Goal: Transaction & Acquisition: Purchase product/service

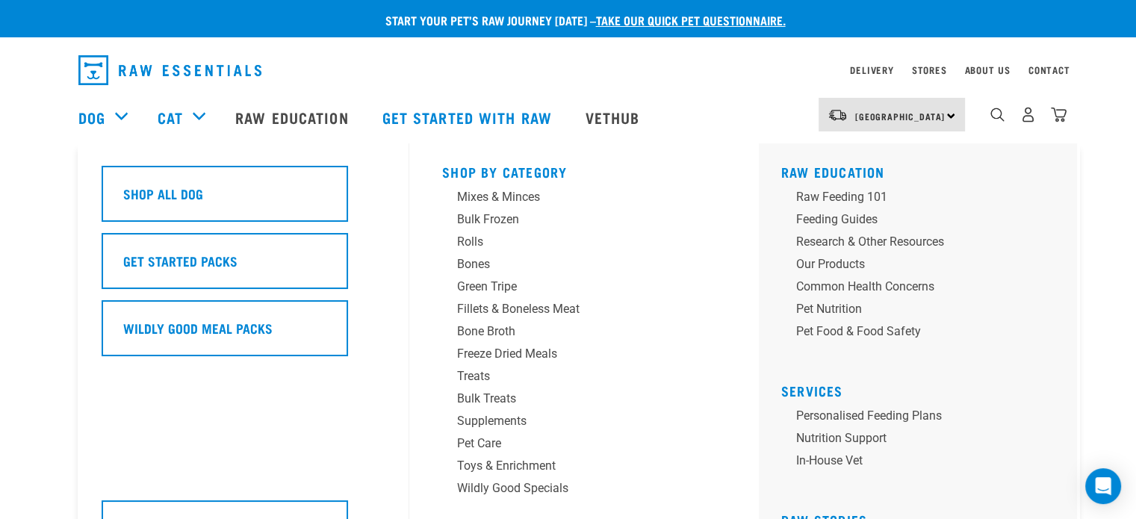
click at [119, 118] on div "Dog" at bounding box center [110, 117] width 64 height 60
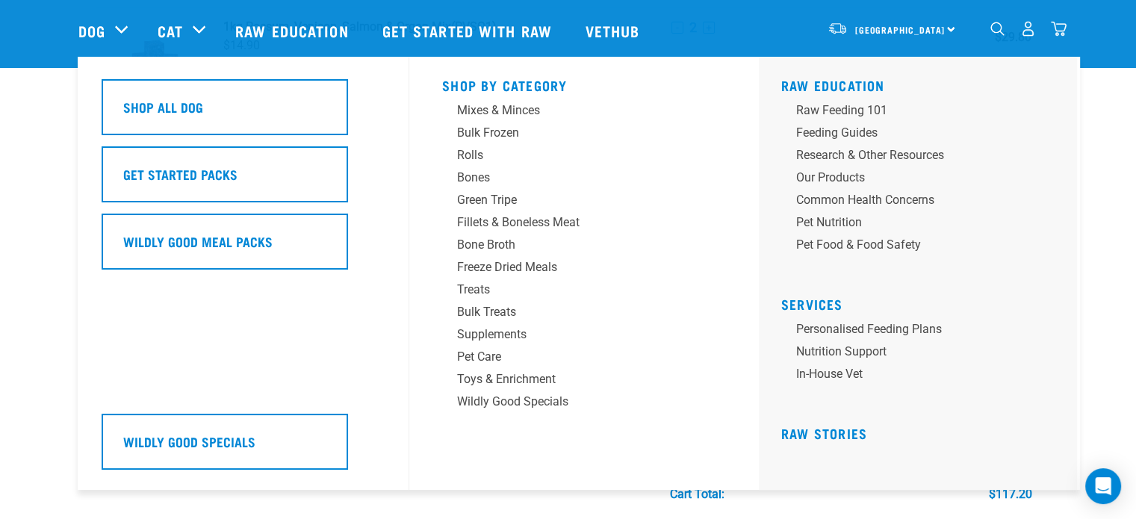
scroll to position [222, 0]
click at [484, 287] on div "Treats" at bounding box center [573, 290] width 233 height 18
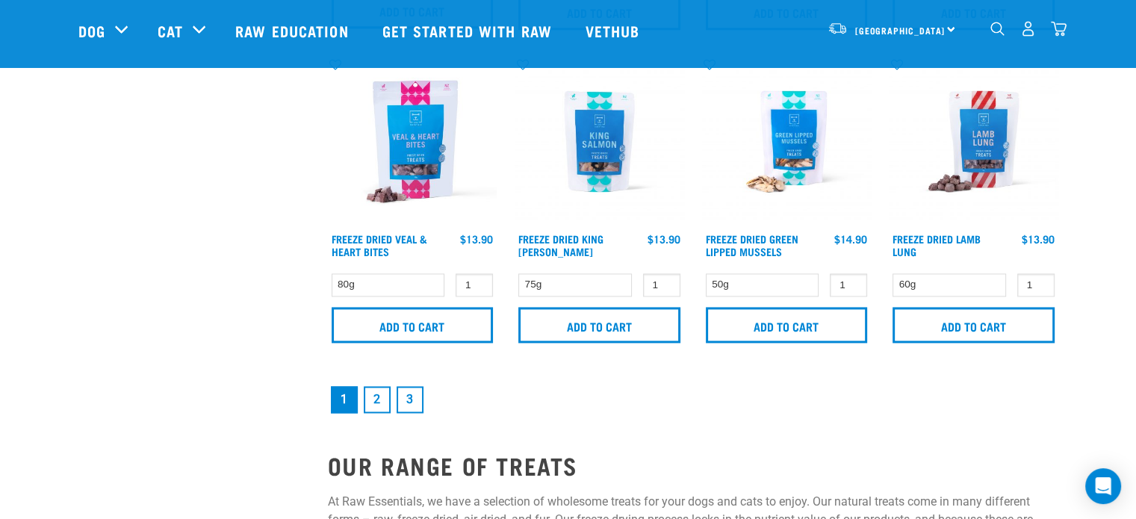
scroll to position [2241, 0]
click at [376, 398] on link "2" at bounding box center [377, 400] width 27 height 27
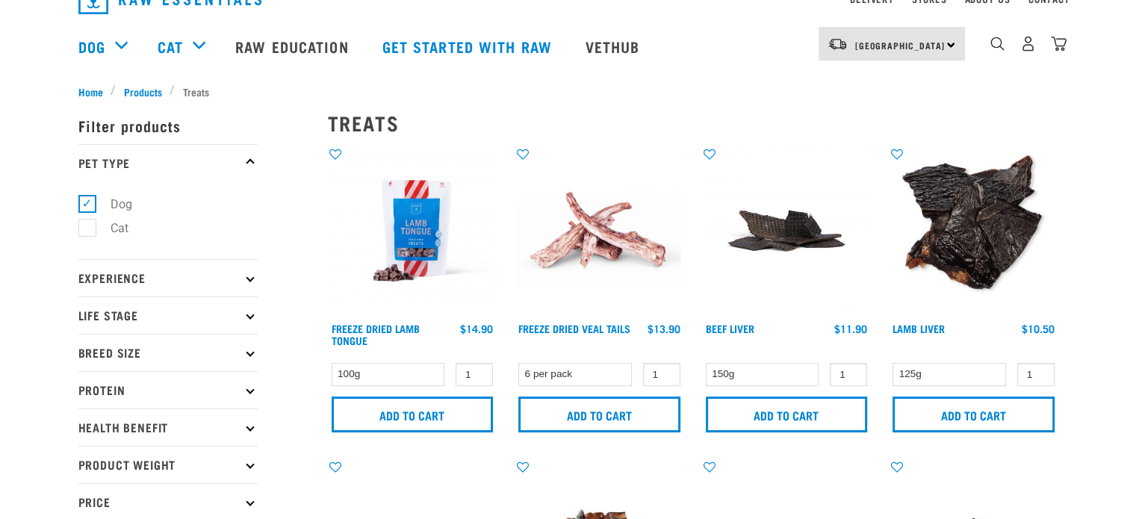
scroll to position [93, 0]
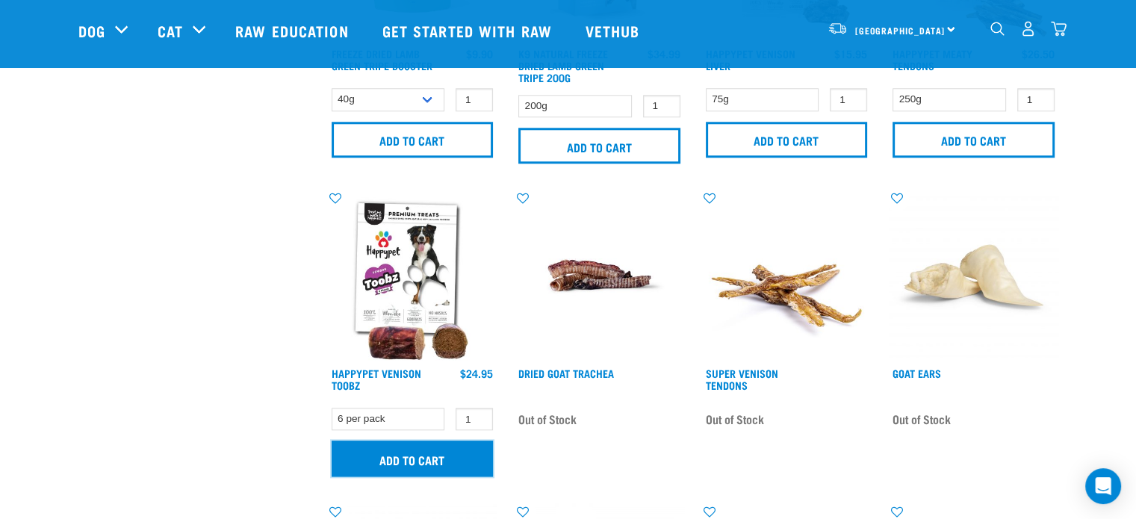
click at [423, 453] on input "Add to cart" at bounding box center [412, 458] width 162 height 36
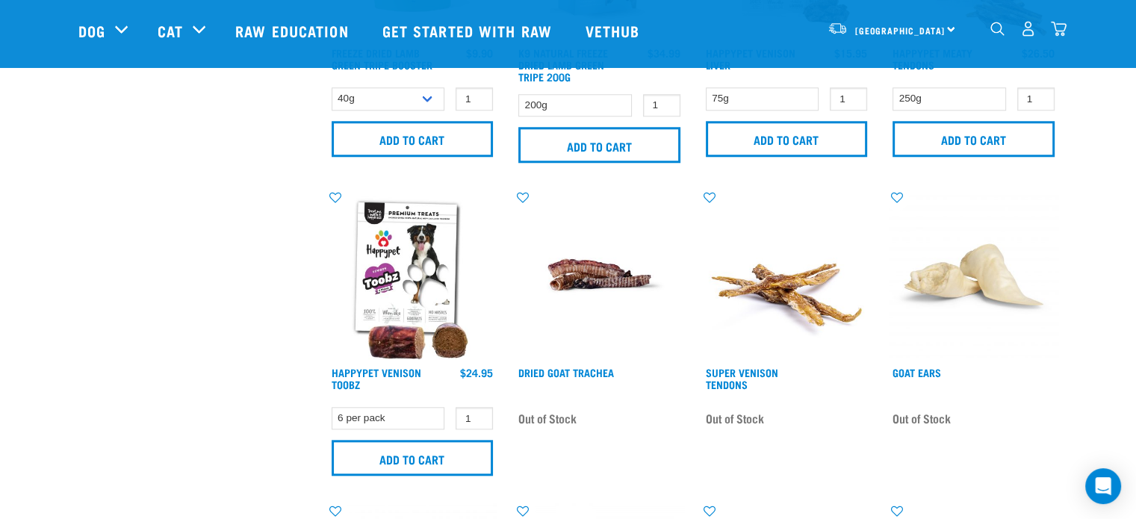
click at [1059, 25] on img "dropdown navigation" at bounding box center [1058, 29] width 16 height 16
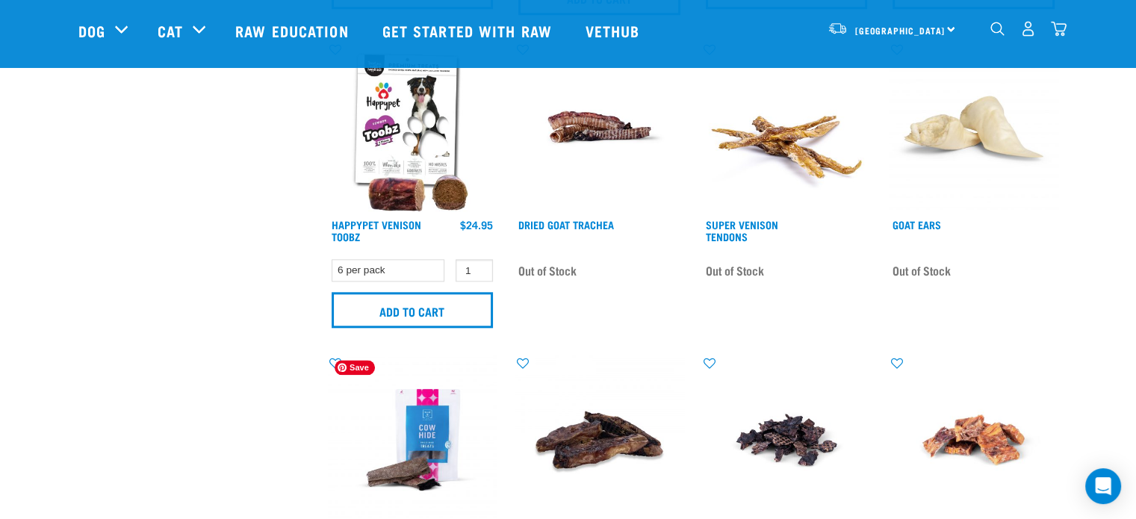
scroll to position [1641, 0]
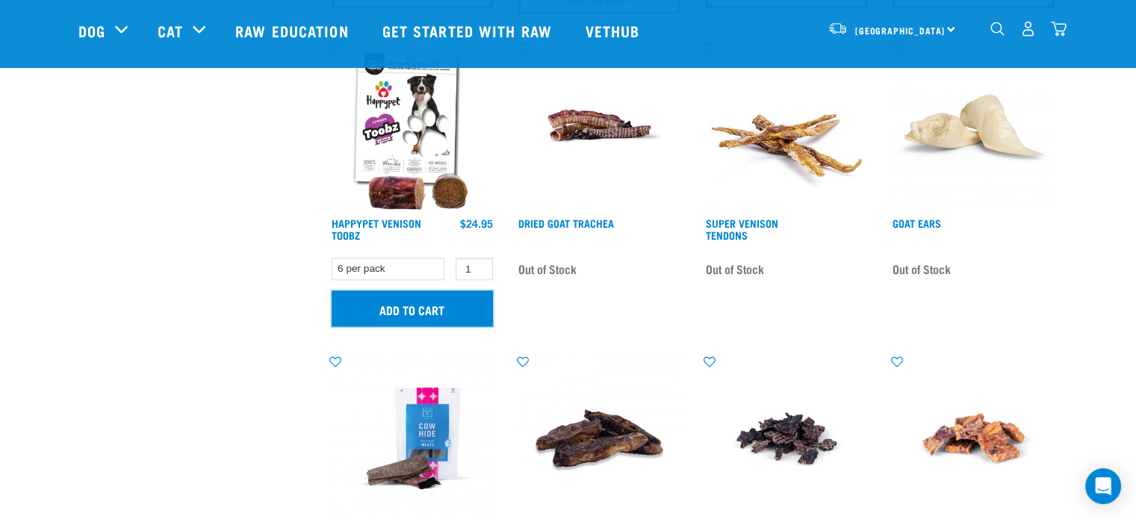
click at [395, 298] on input "Add to cart" at bounding box center [412, 308] width 162 height 36
click at [1060, 31] on img "dropdown navigation" at bounding box center [1058, 29] width 16 height 16
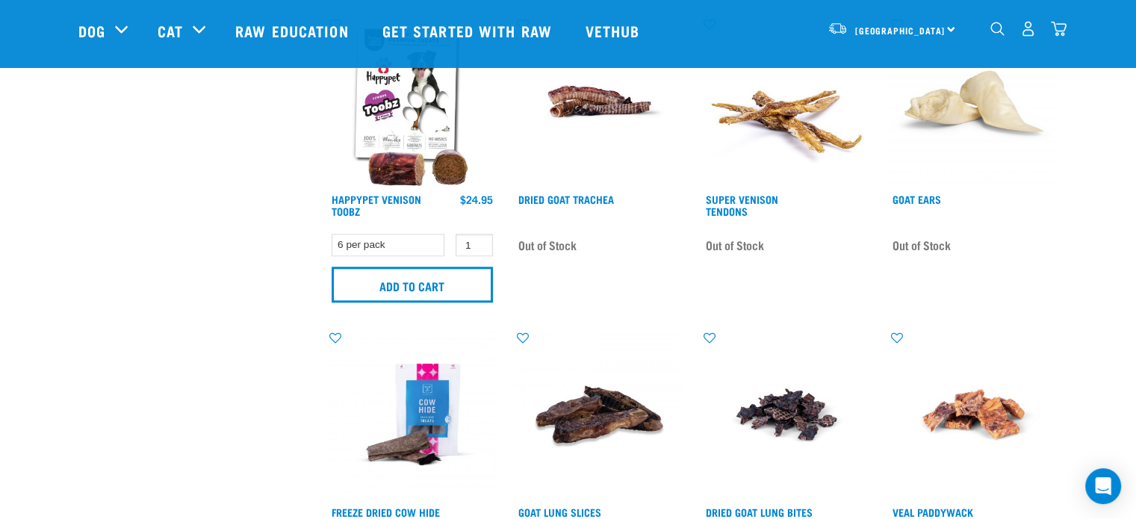
scroll to position [1666, 0]
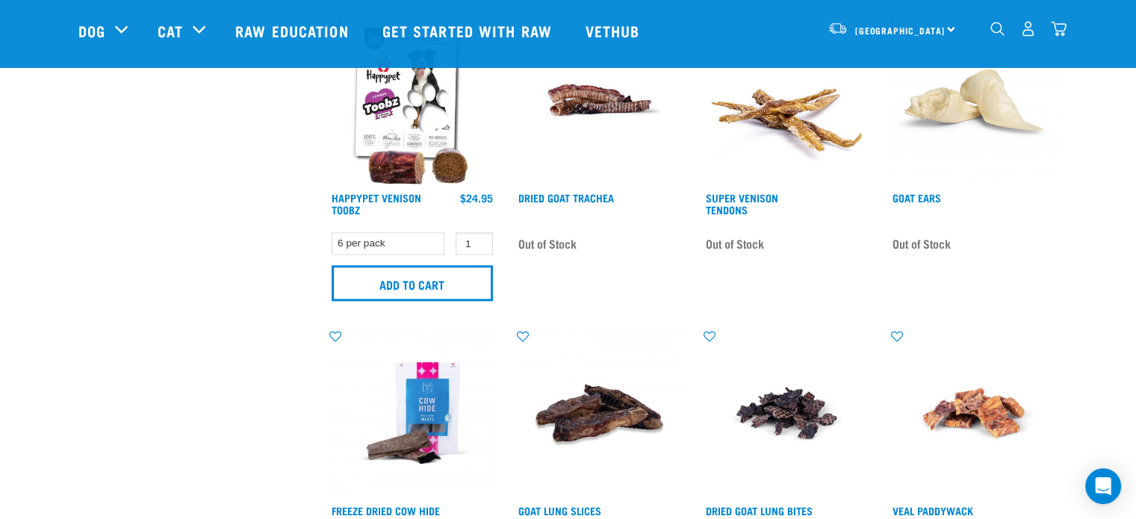
click at [1063, 34] on img "dropdown navigation" at bounding box center [1058, 29] width 16 height 16
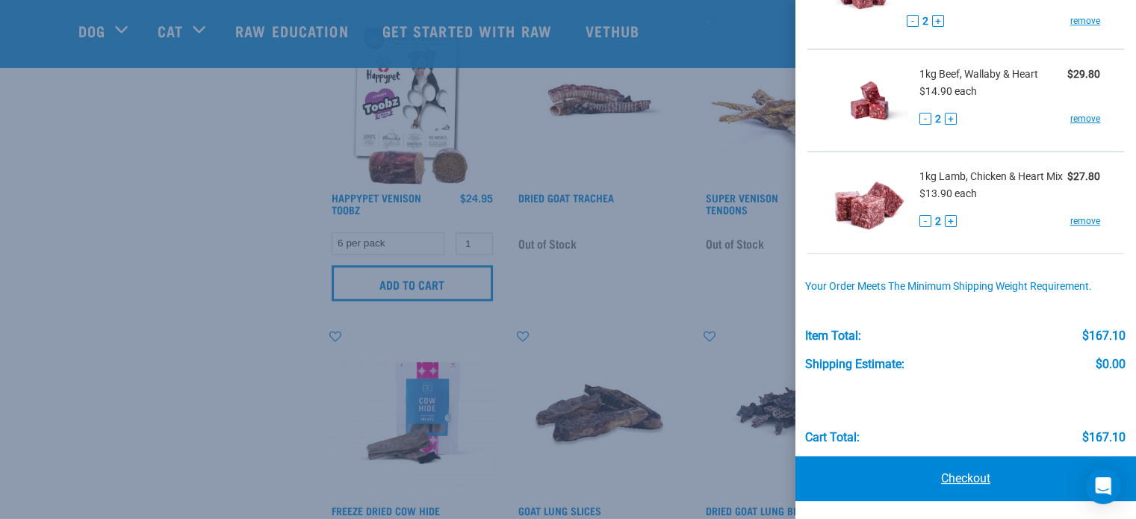
click at [980, 483] on link "Checkout" at bounding box center [965, 478] width 340 height 45
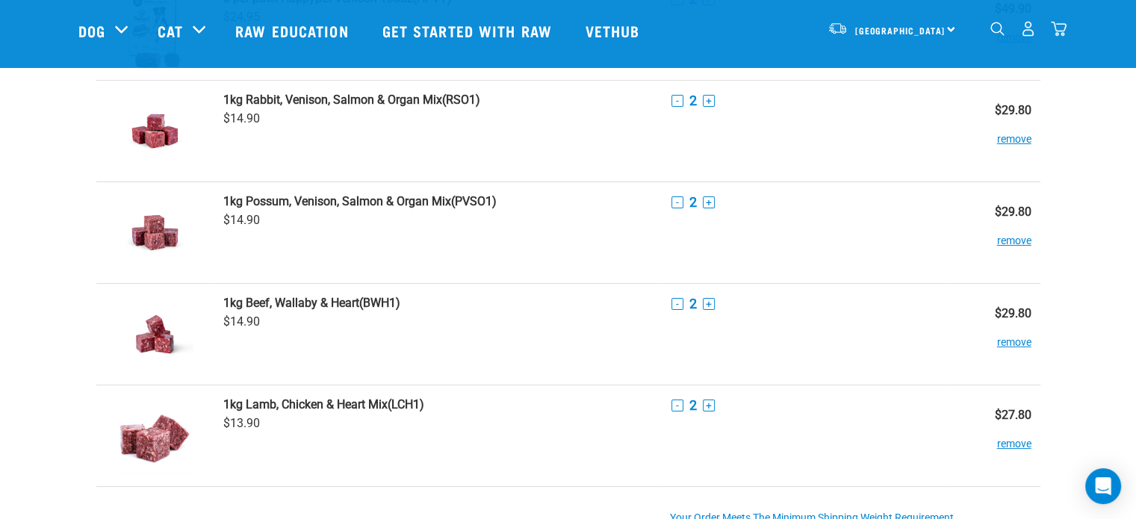
scroll to position [149, 0]
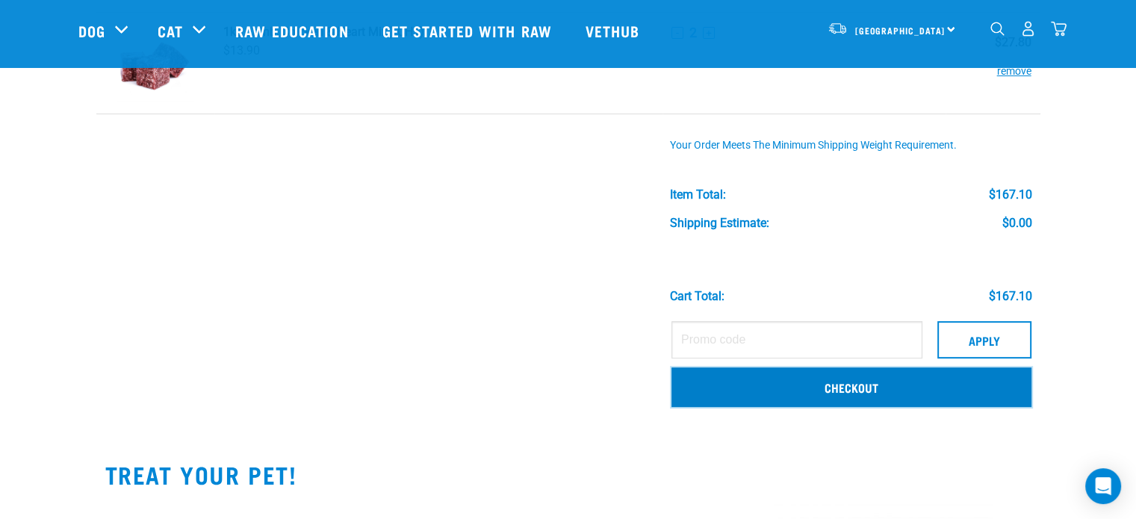
click at [851, 382] on link "Checkout" at bounding box center [851, 386] width 360 height 39
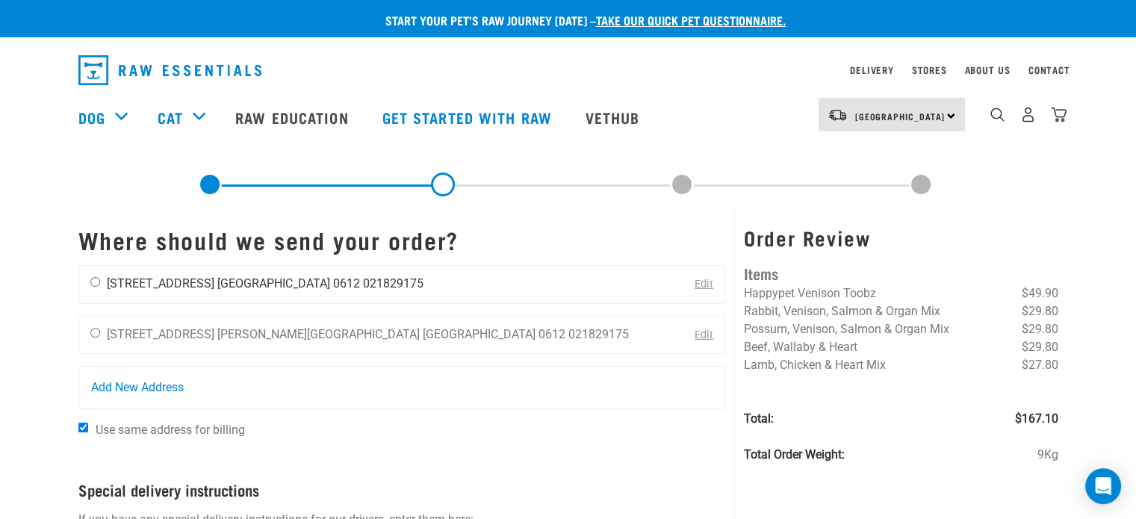
click at [94, 280] on input "radio" at bounding box center [95, 282] width 10 height 10
radio input "true"
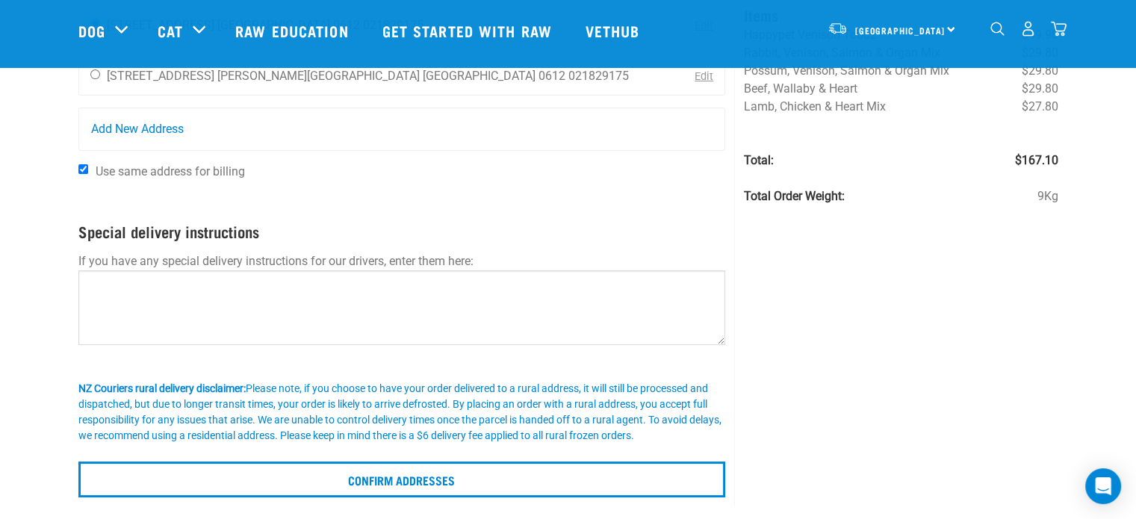
scroll to position [149, 0]
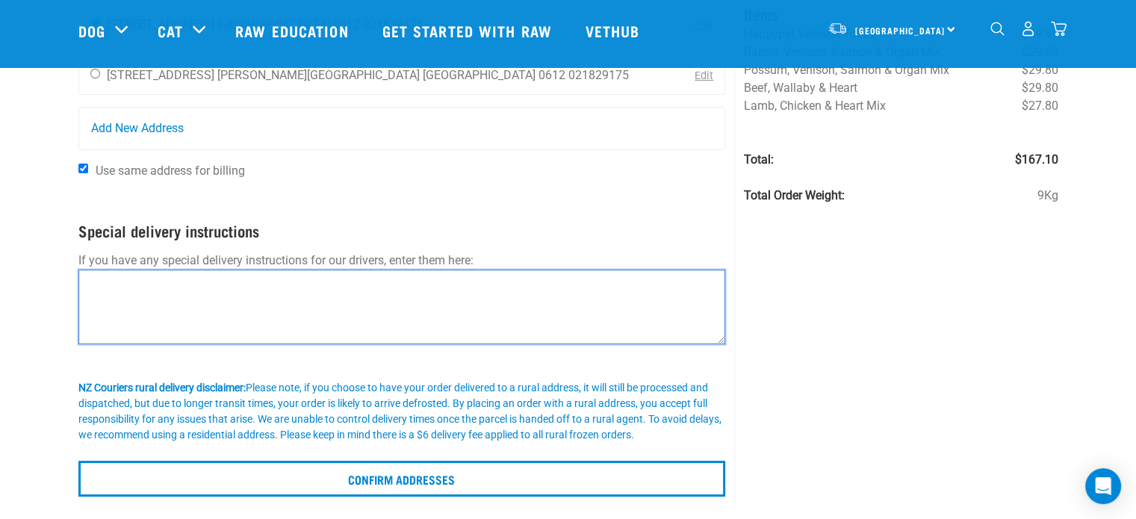
click at [592, 275] on textarea at bounding box center [401, 307] width 647 height 75
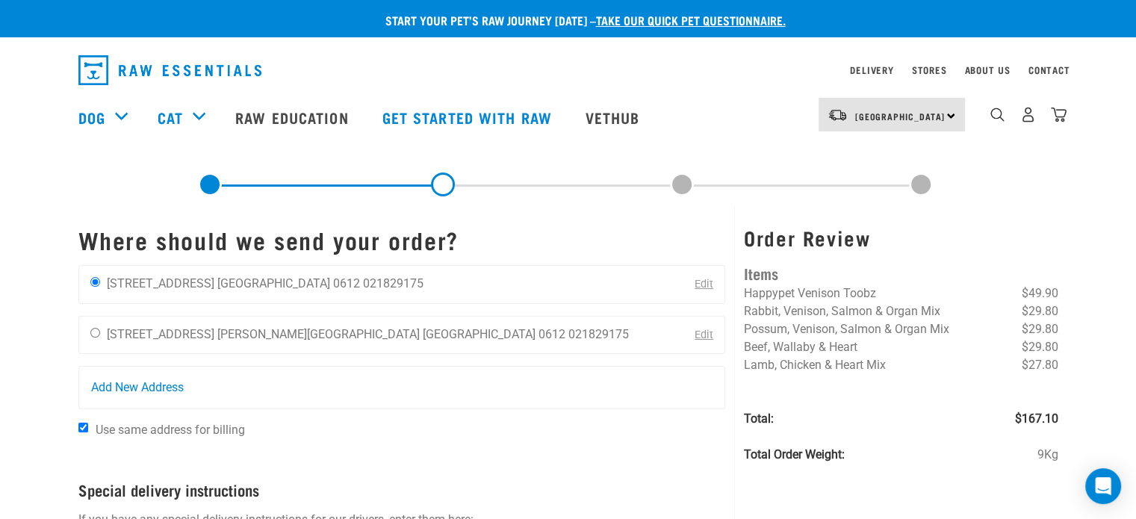
scroll to position [0, 0]
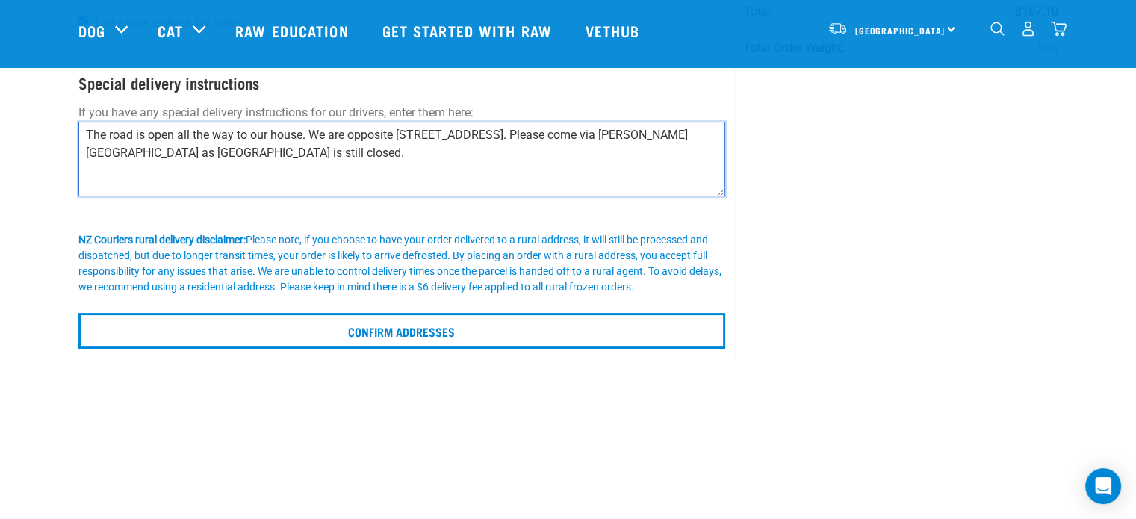
click at [350, 165] on textarea "The road is open all the way to our house. We are opposite [STREET_ADDRESS]. Pl…" at bounding box center [401, 159] width 647 height 75
drag, startPoint x: 326, startPoint y: 150, endPoint x: 81, endPoint y: 128, distance: 246.7
click at [81, 128] on textarea "The road is open all the way to our house. We are opposite 138 Mountain Road. P…" at bounding box center [401, 158] width 647 height 75
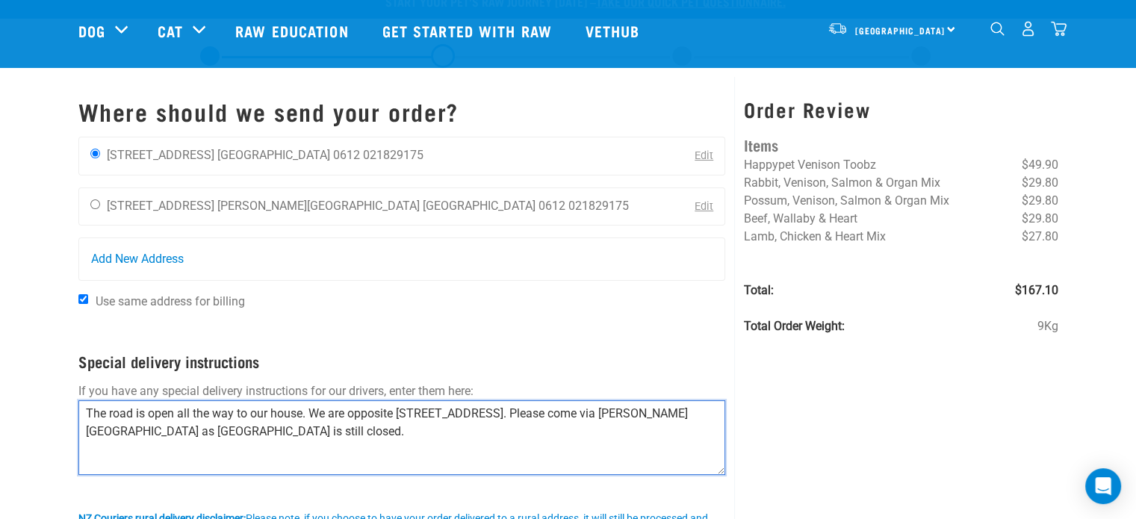
scroll to position [0, 0]
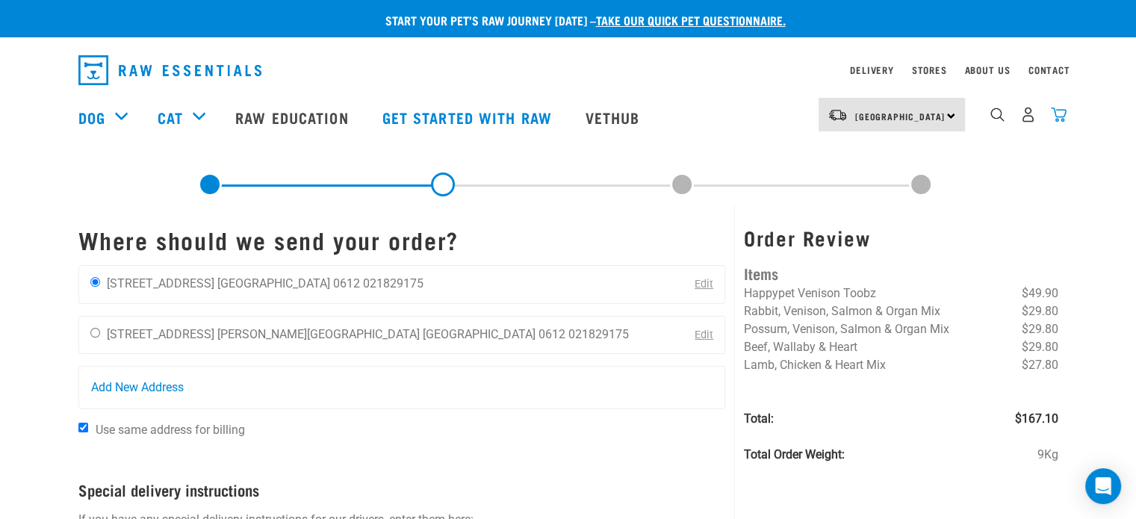
type textarea "The road is open all the way to our house. We are opposite 138 Mountain Road. P…"
click at [1062, 116] on img "dropdown navigation" at bounding box center [1058, 115] width 16 height 16
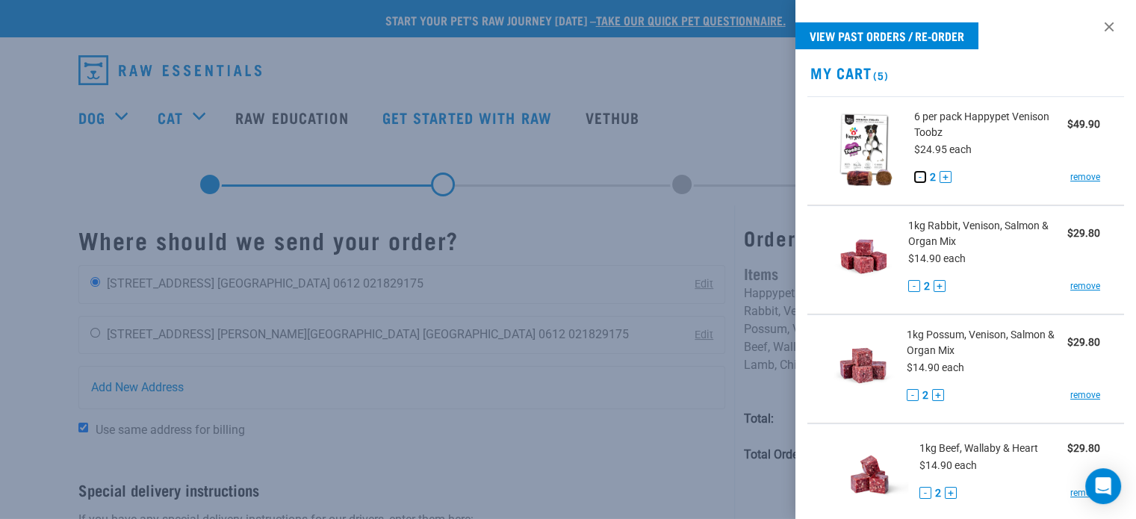
click at [919, 177] on button "-" at bounding box center [920, 177] width 12 height 12
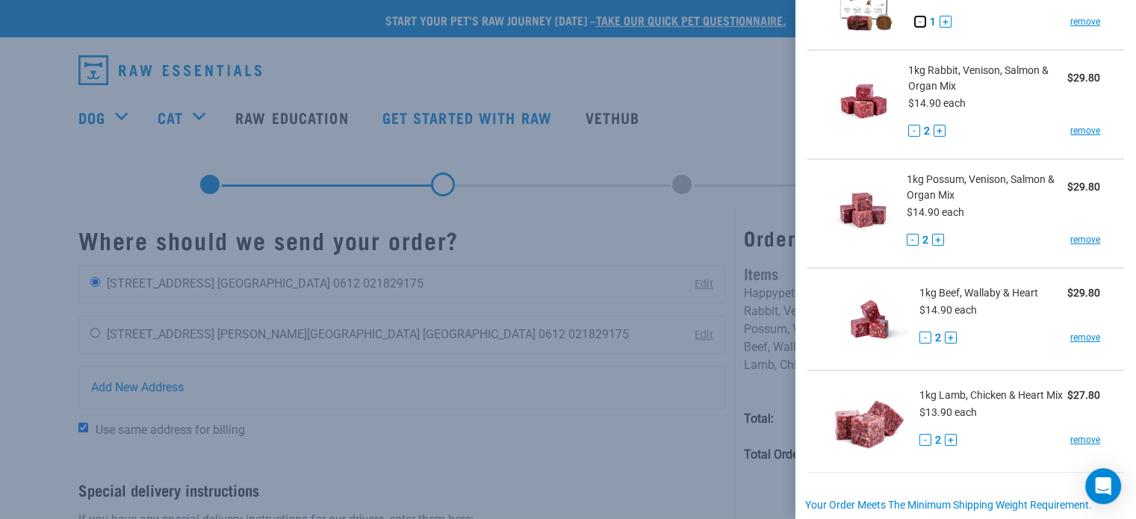
scroll to position [155, 0]
click at [911, 237] on button "-" at bounding box center [912, 240] width 12 height 12
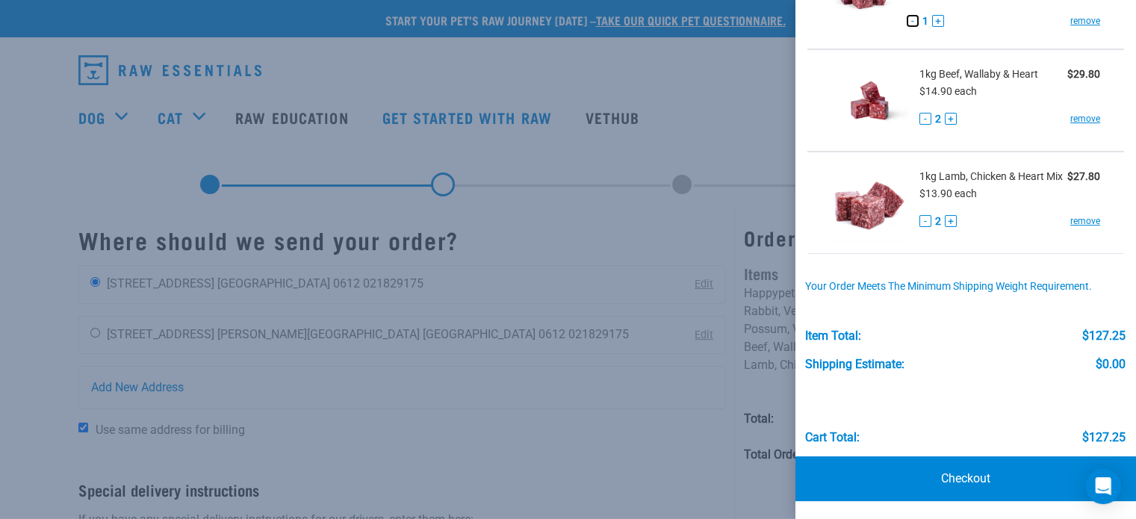
scroll to position [1, 0]
click at [947, 476] on link "Checkout" at bounding box center [965, 478] width 340 height 45
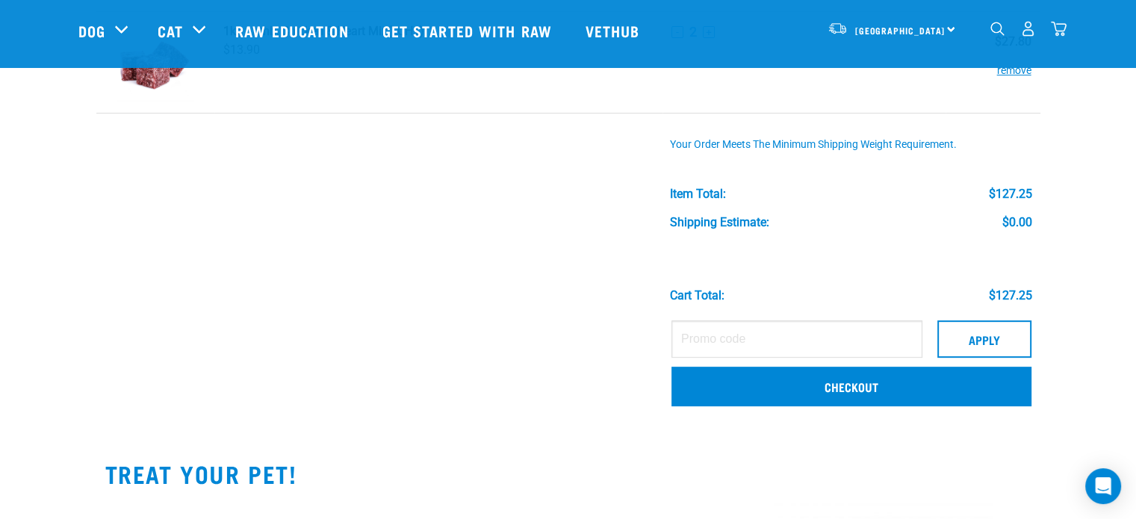
scroll to position [523, 0]
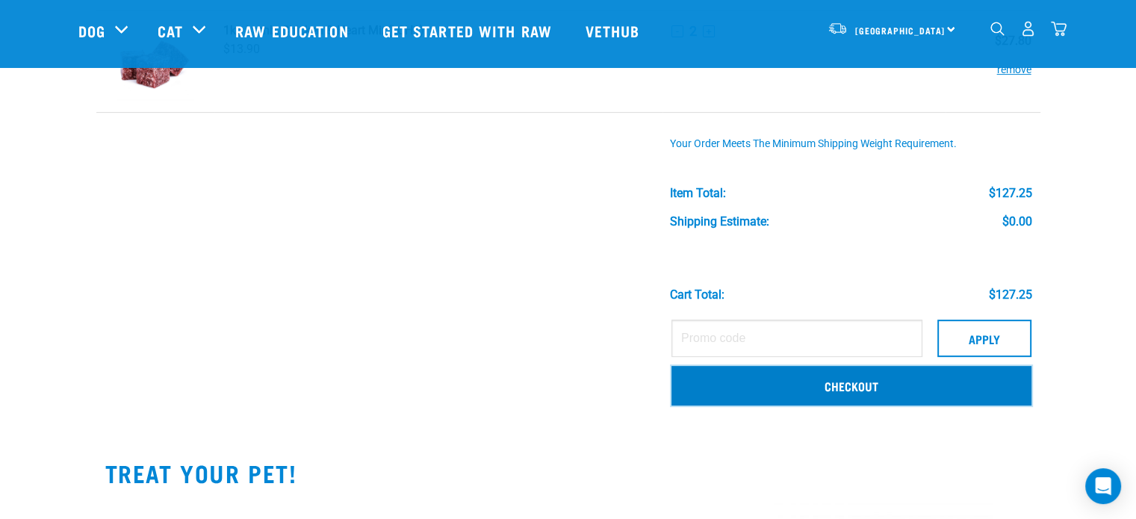
click at [907, 387] on link "Checkout" at bounding box center [851, 385] width 360 height 39
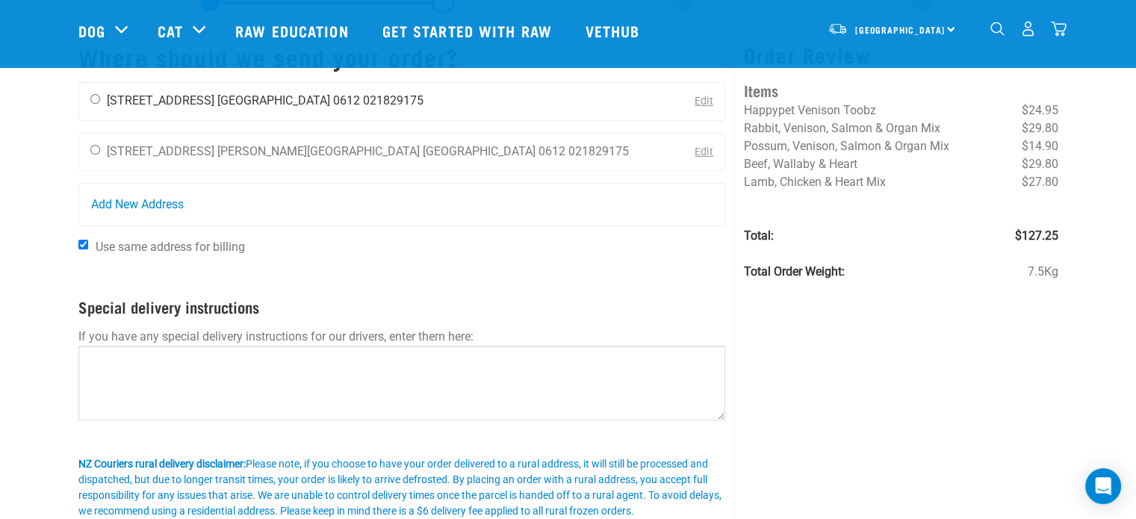
scroll to position [74, 0]
click at [94, 100] on input "radio" at bounding box center [95, 98] width 10 height 10
radio input "true"
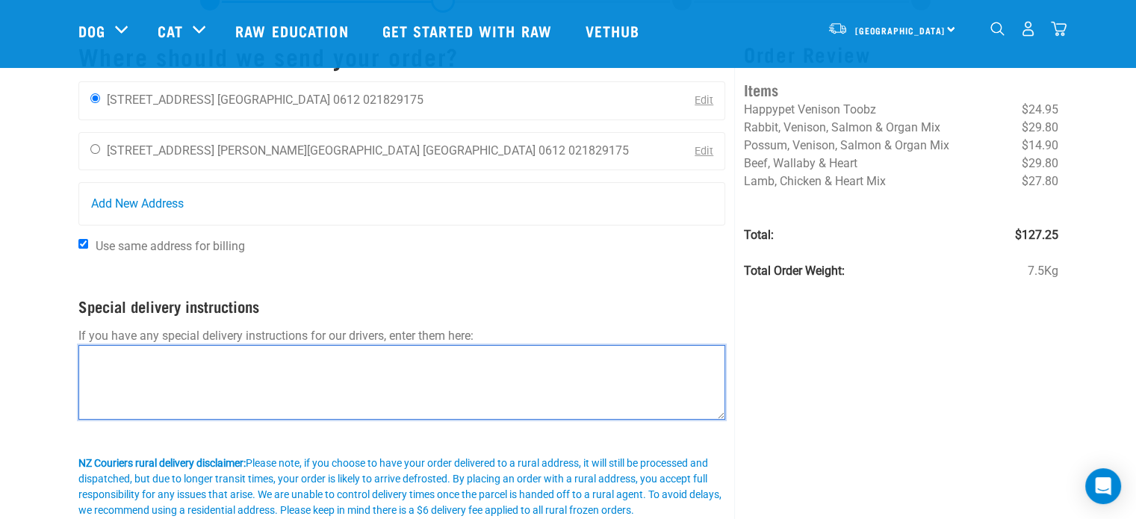
click at [116, 361] on textarea at bounding box center [401, 382] width 647 height 75
paste textarea "The road is open all the way to our house. We are opposite 138 Mountain Road. P…"
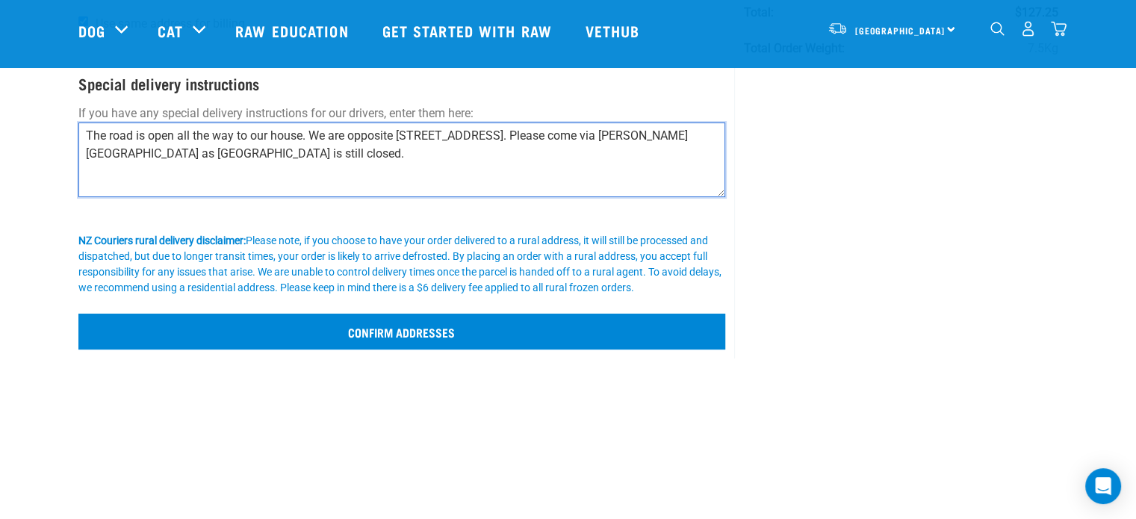
scroll to position [298, 0]
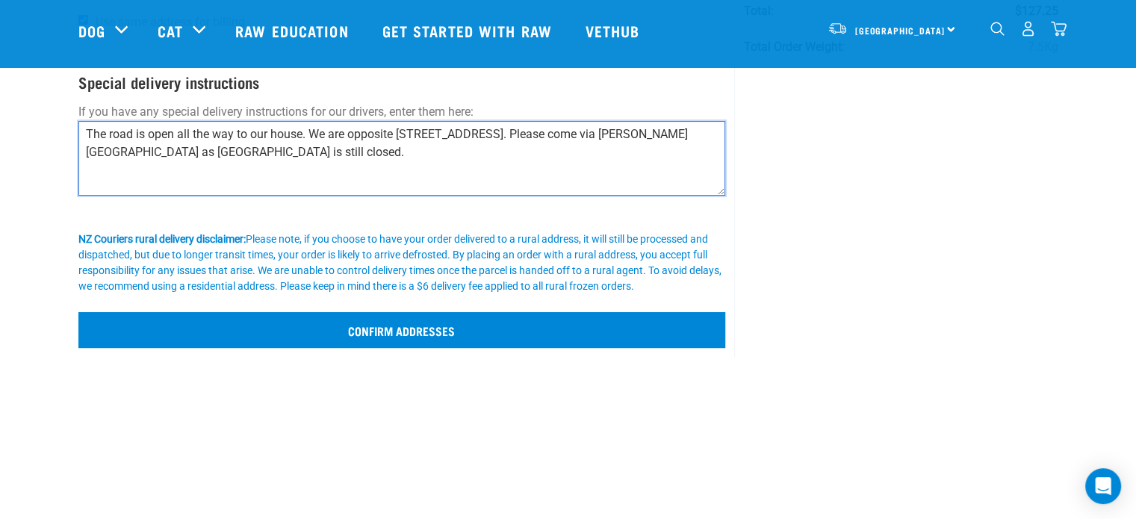
type textarea "The road is open all the way to our house. We are opposite 138 Mountain Road. P…"
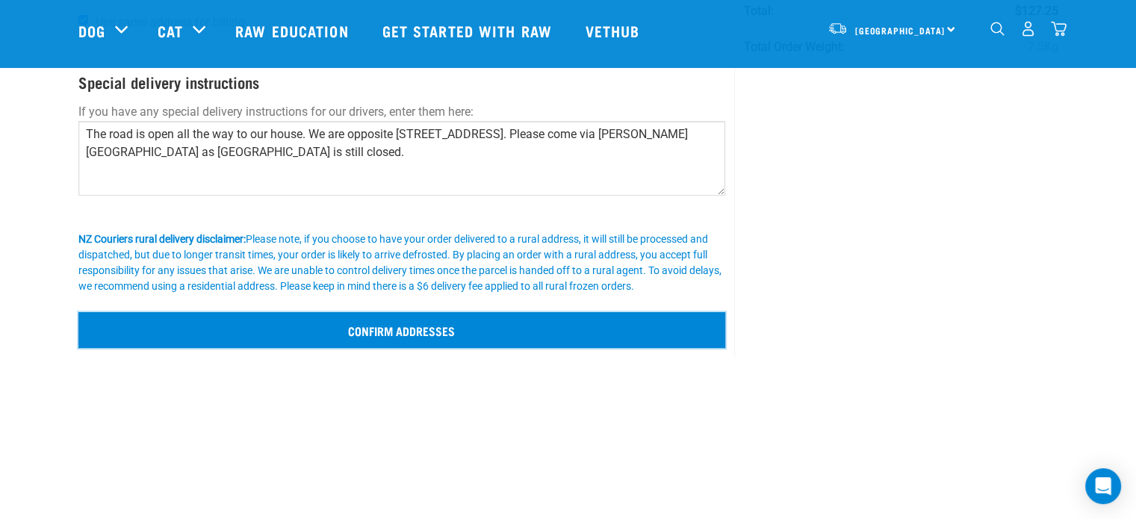
click at [435, 326] on input "Confirm addresses" at bounding box center [401, 330] width 647 height 36
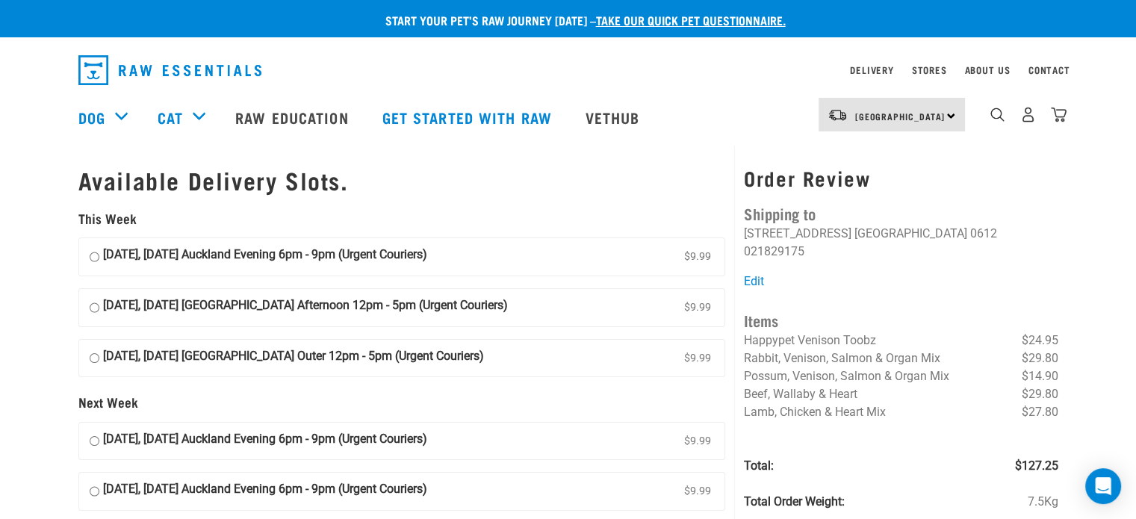
click at [93, 355] on input "[DATE], [DATE] [GEOGRAPHIC_DATA] Outer 12pm - 5pm (Urgent Couriers) $9.99" at bounding box center [95, 358] width 10 height 22
radio input "true"
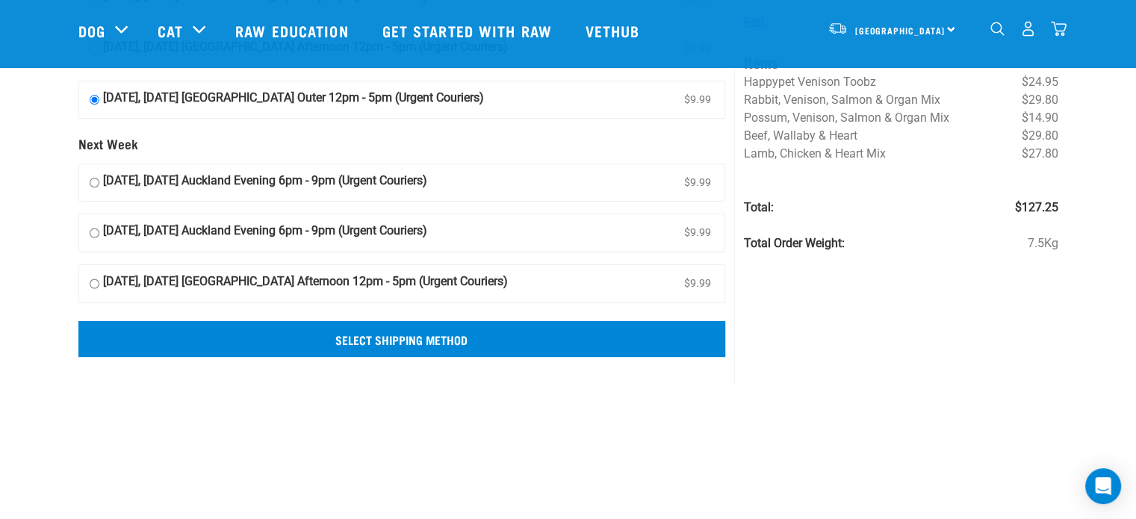
scroll to position [149, 0]
click at [427, 334] on input "Select Shipping Method" at bounding box center [401, 338] width 647 height 36
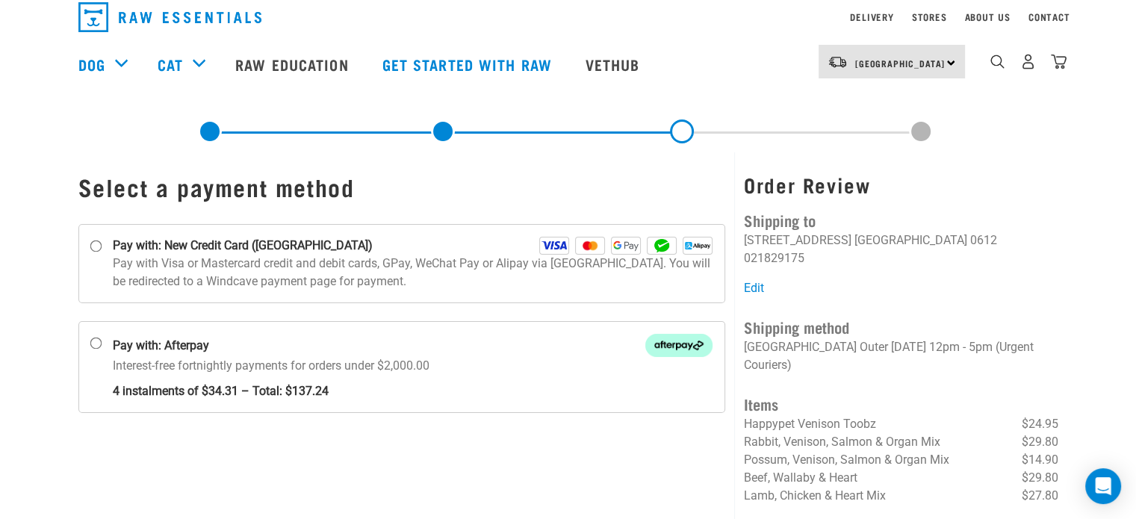
scroll to position [75, 0]
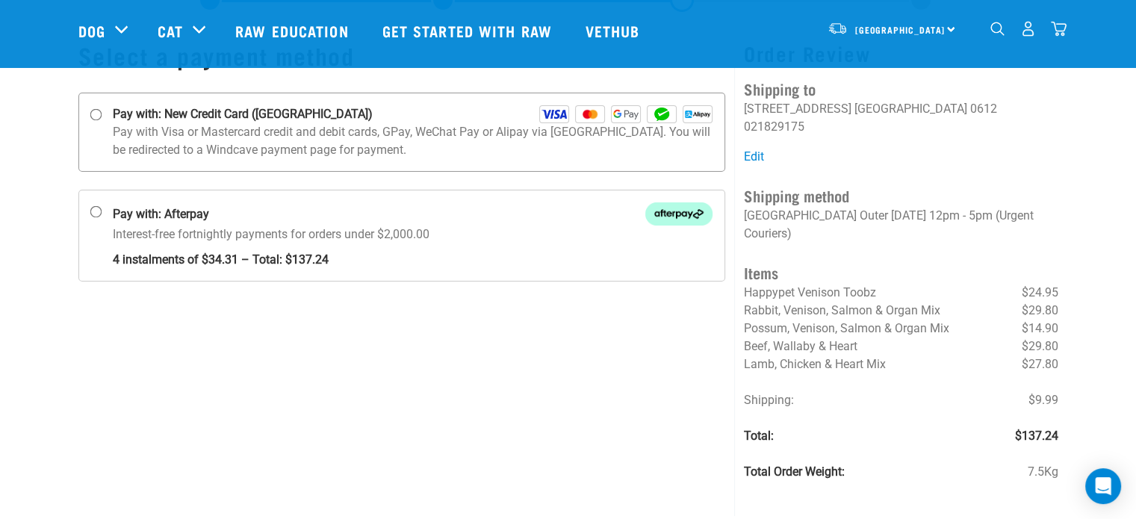
click at [96, 113] on input "Pay with: New Credit Card ([GEOGRAPHIC_DATA])" at bounding box center [96, 115] width 12 height 12
radio input "true"
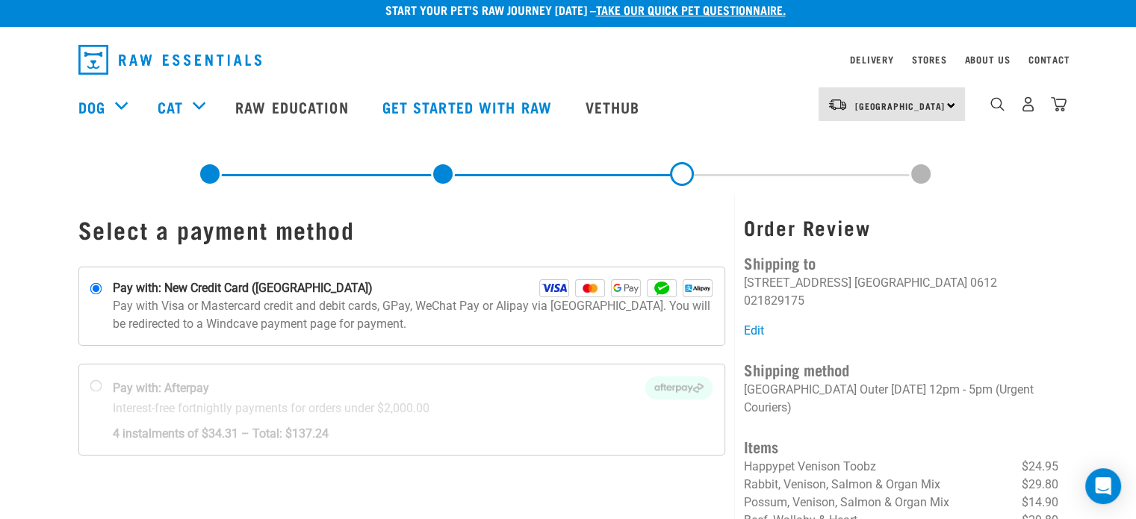
scroll to position [0, 0]
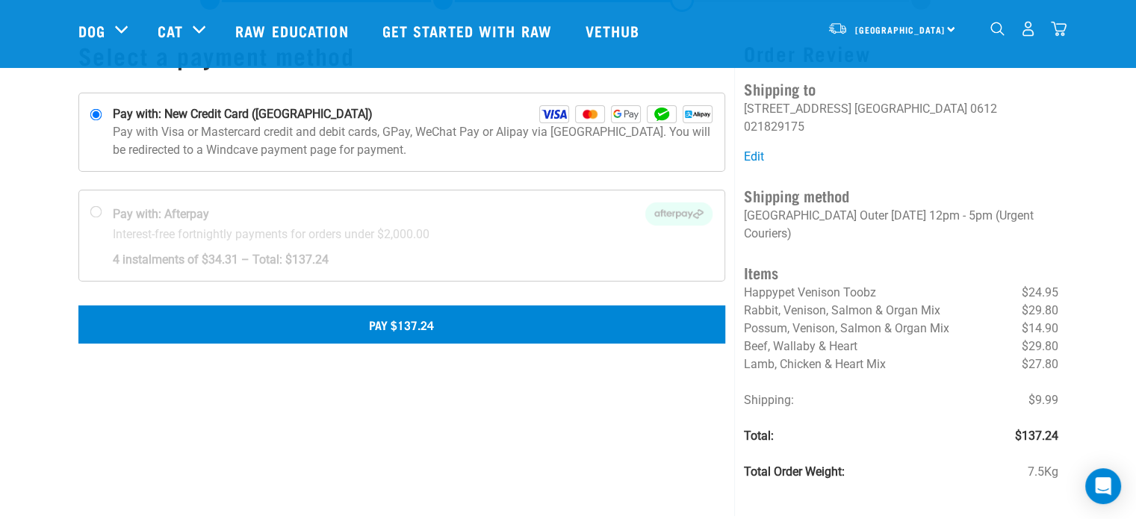
scroll to position [75, 0]
click at [412, 329] on button "Pay $137.24" at bounding box center [401, 323] width 647 height 37
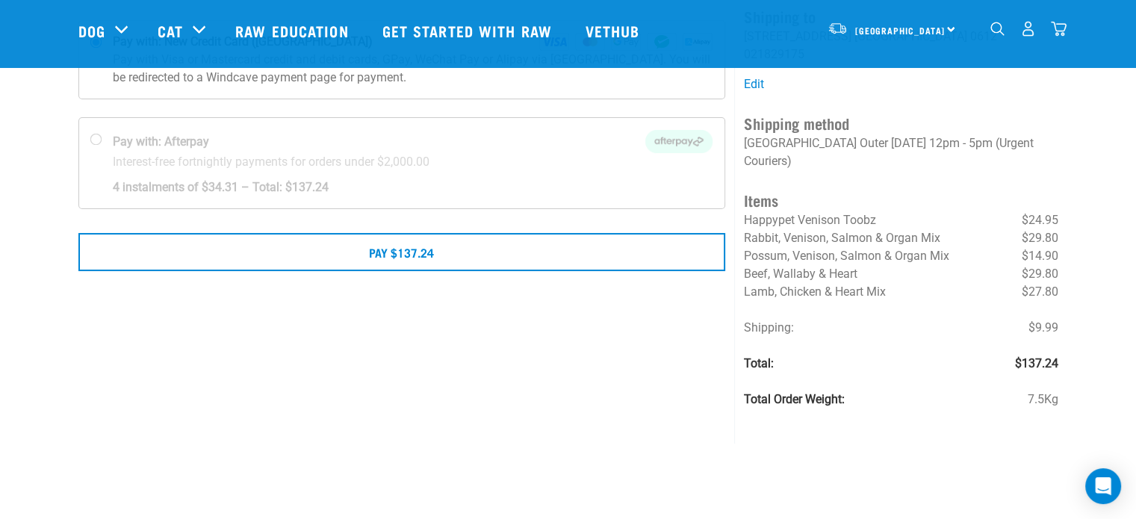
scroll to position [148, 0]
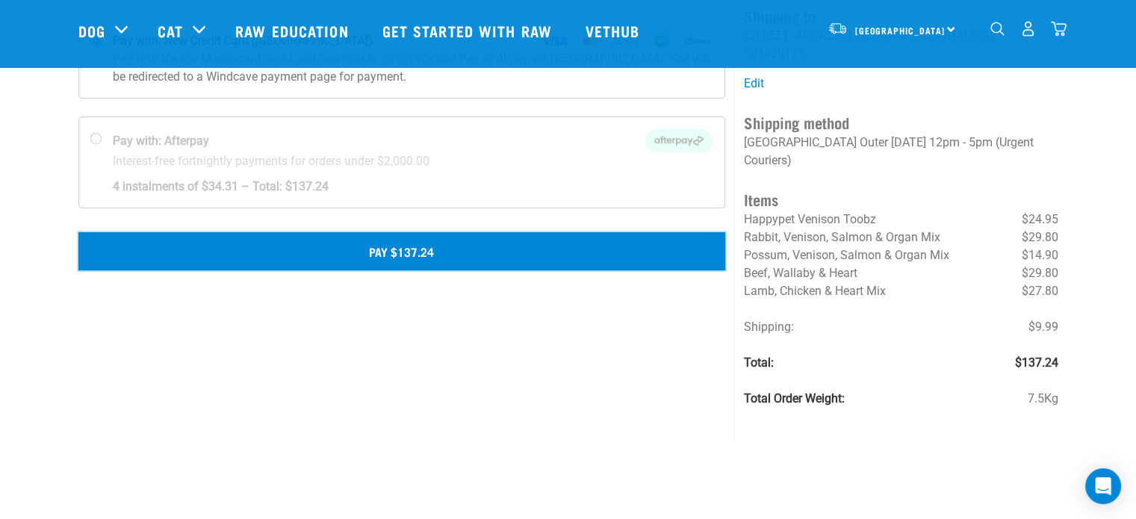
click at [393, 244] on button "Pay $137.24" at bounding box center [401, 250] width 647 height 37
